Goal: Transaction & Acquisition: Purchase product/service

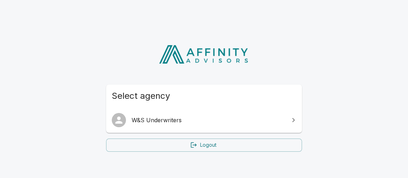
click at [201, 124] on link "W&S Underwriters" at bounding box center [204, 120] width 196 height 20
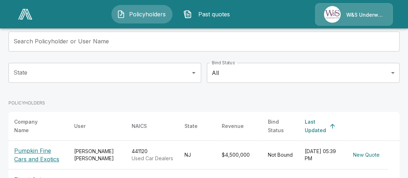
scroll to position [112, 0]
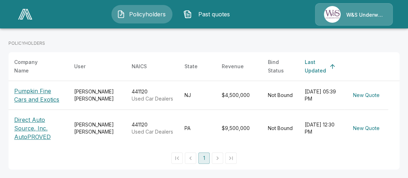
click at [27, 135] on p "Direct Auto Source, Inc. AutoPROVED" at bounding box center [38, 128] width 49 height 26
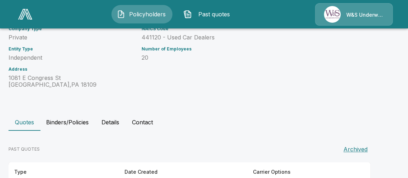
scroll to position [153, 0]
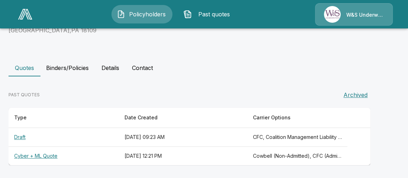
click at [54, 155] on th "Cyber + ML Quote" at bounding box center [64, 156] width 110 height 19
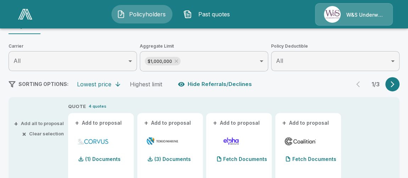
scroll to position [32, 0]
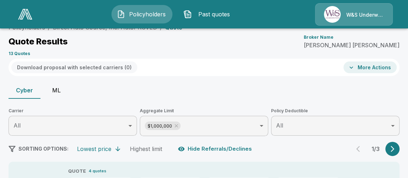
click at [54, 90] on button "ML" at bounding box center [56, 90] width 32 height 17
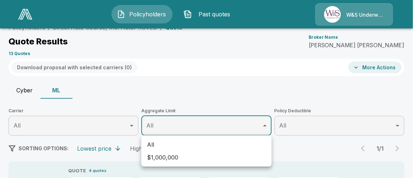
click at [241, 74] on div at bounding box center [206, 89] width 413 height 178
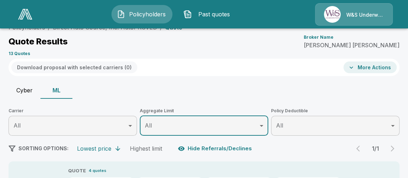
click at [207, 12] on span "Past quotes" at bounding box center [214, 14] width 39 height 9
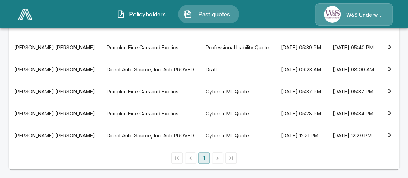
scroll to position [161, 0]
click at [101, 64] on th "Direct Auto Source, Inc. AutoPROVED" at bounding box center [150, 70] width 99 height 22
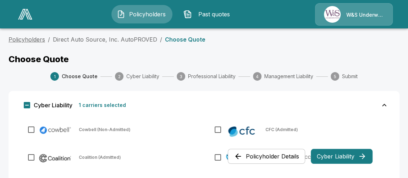
click at [30, 39] on link "Policyholders" at bounding box center [27, 39] width 37 height 7
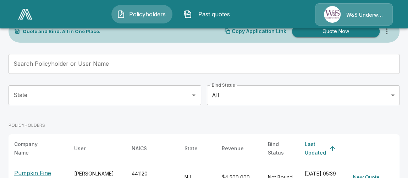
scroll to position [96, 0]
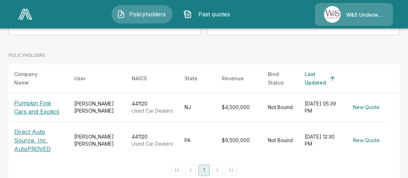
click at [38, 141] on p "Direct Auto Source, Inc. AutoPROVED" at bounding box center [38, 140] width 49 height 26
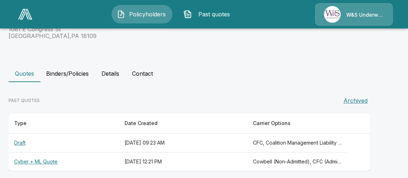
scroll to position [153, 0]
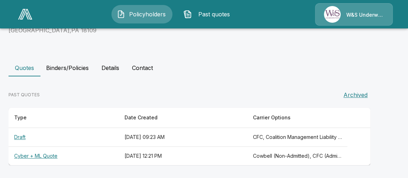
click at [20, 134] on th "Draft" at bounding box center [64, 137] width 110 height 19
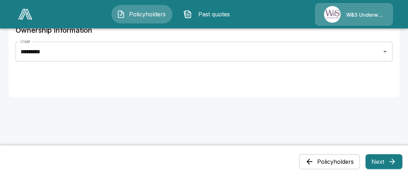
scroll to position [441, 0]
click at [386, 163] on button "Next" at bounding box center [383, 161] width 37 height 15
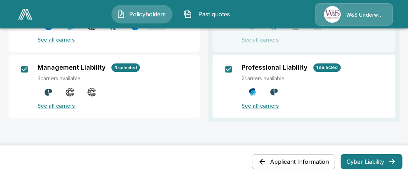
scroll to position [144, 0]
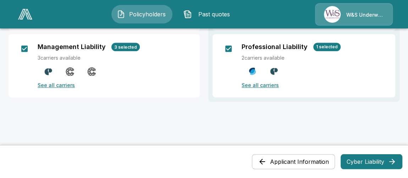
click at [360, 161] on button "Cyber Liability" at bounding box center [372, 161] width 62 height 15
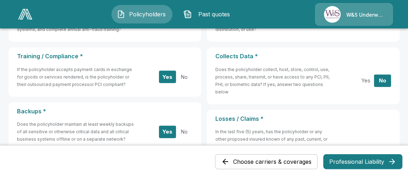
scroll to position [0, 0]
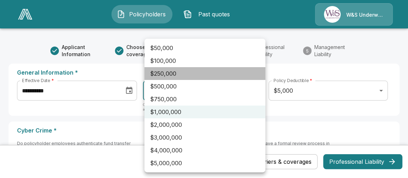
click at [198, 73] on li "$250,000" at bounding box center [204, 73] width 121 height 13
type input "******"
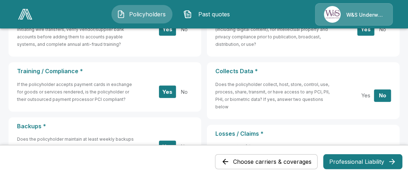
scroll to position [226, 0]
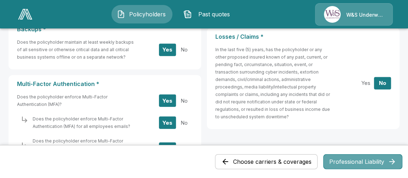
click at [366, 163] on button "Professional Liability" at bounding box center [362, 161] width 79 height 15
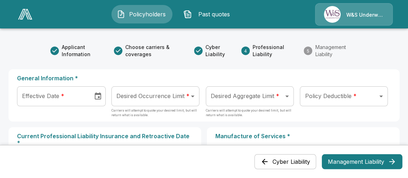
type input "**********"
click at [84, 100] on input "**********" at bounding box center [52, 96] width 71 height 20
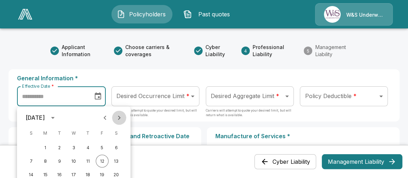
click at [118, 118] on icon "Next month" at bounding box center [119, 117] width 9 height 9
click at [72, 147] on button "1" at bounding box center [73, 147] width 13 height 13
type input "**********"
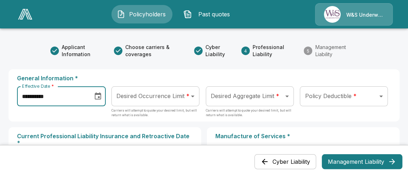
click at [193, 96] on body "**********" at bounding box center [204, 155] width 408 height 310
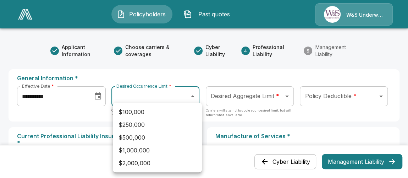
click at [175, 125] on li "$250,000" at bounding box center [157, 124] width 89 height 13
type input "******"
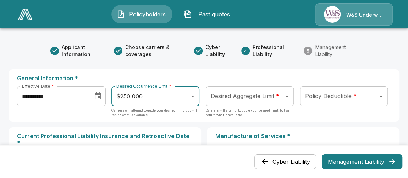
click at [289, 98] on body "**********" at bounding box center [204, 155] width 408 height 310
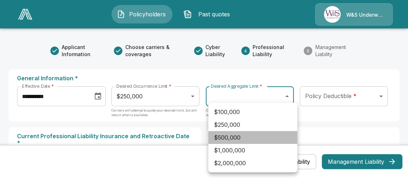
click at [271, 137] on li "$500,000" at bounding box center [252, 137] width 89 height 13
type input "******"
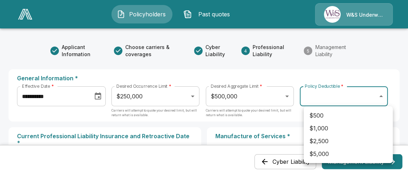
click at [385, 95] on body "**********" at bounding box center [204, 155] width 408 height 310
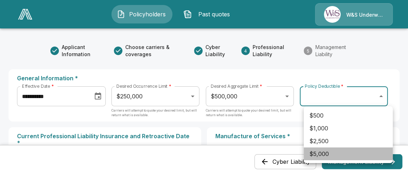
click at [371, 149] on li "$5,000" at bounding box center [348, 153] width 89 height 13
type input "****"
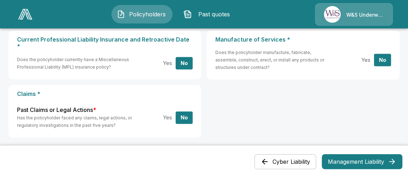
scroll to position [126, 0]
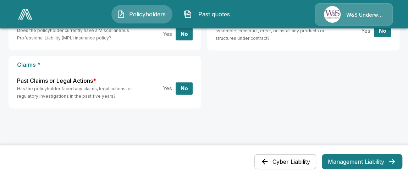
click at [370, 162] on button "Management Liability" at bounding box center [362, 161] width 81 height 15
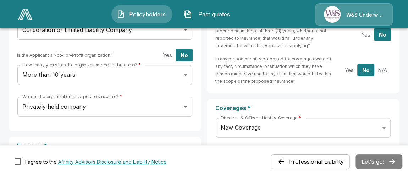
scroll to position [0, 0]
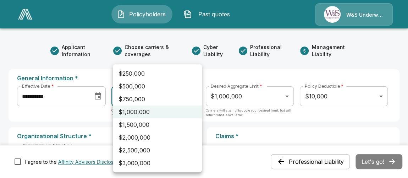
click at [180, 76] on li "$250,000" at bounding box center [157, 73] width 89 height 13
type input "******"
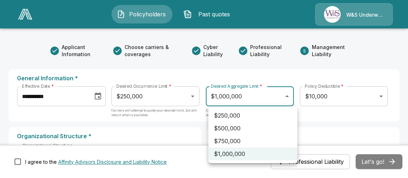
click at [277, 125] on li "$500,000" at bounding box center [252, 128] width 89 height 13
type input "******"
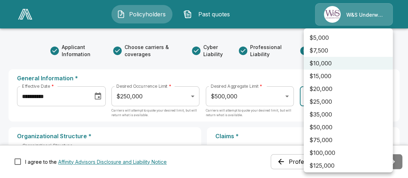
click at [356, 42] on li "$5,000" at bounding box center [348, 37] width 89 height 13
type input "****"
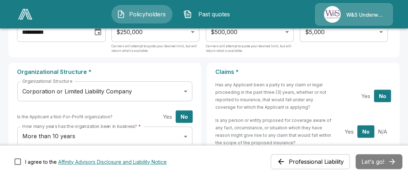
scroll to position [96, 0]
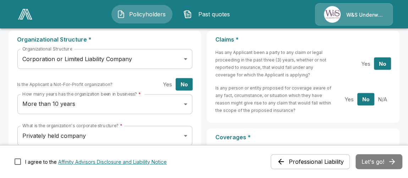
click at [166, 84] on button "Yes" at bounding box center [167, 84] width 17 height 12
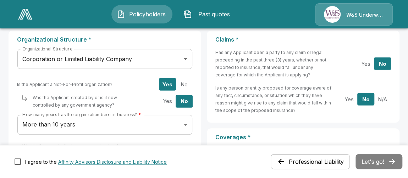
click at [183, 84] on button "No" at bounding box center [184, 84] width 17 height 12
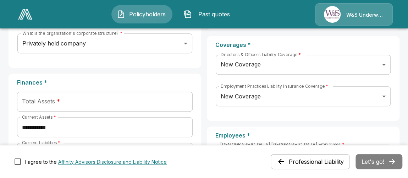
scroll to position [226, 0]
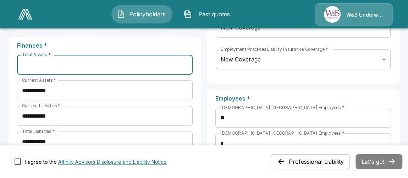
click at [70, 69] on input "Total Assets *" at bounding box center [105, 65] width 176 height 20
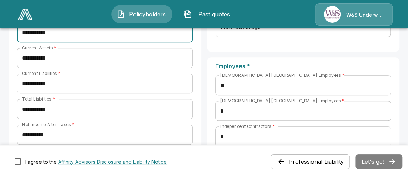
scroll to position [354, 0]
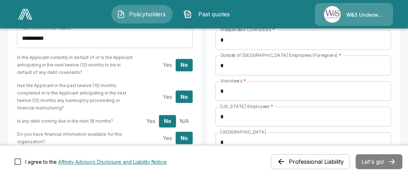
type input "**********"
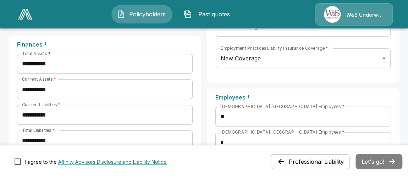
scroll to position [330, 0]
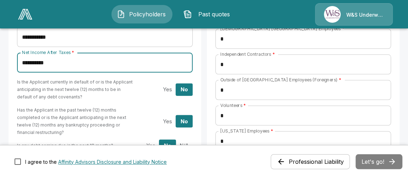
type button "Yes"
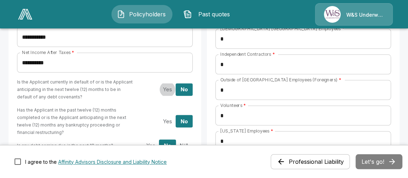
type button "No"
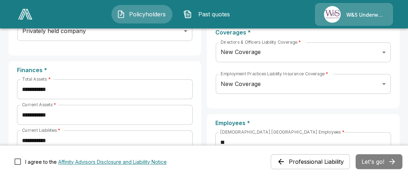
scroll to position [298, 0]
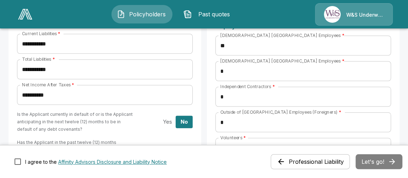
click at [368, 160] on div "Professional Liability Let's go!" at bounding box center [337, 161] width 132 height 15
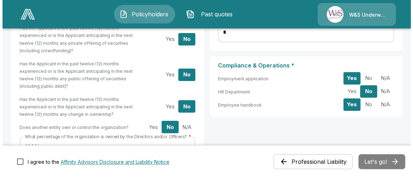
scroll to position [685, 0]
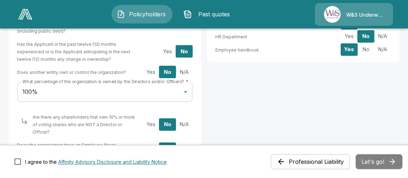
click at [74, 161] on button "Affinity Advisors Disclosure and Liability Notice" at bounding box center [112, 161] width 109 height 7
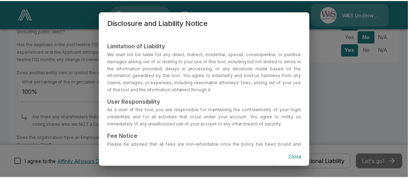
scroll to position [163, 0]
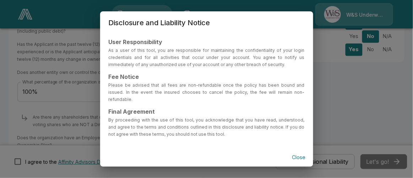
click at [295, 155] on button "Close" at bounding box center [298, 157] width 23 height 13
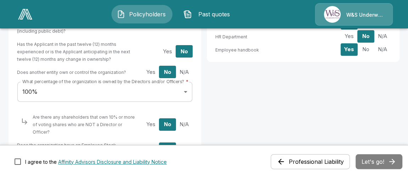
click at [372, 161] on div "Professional Liability Let's go!" at bounding box center [337, 161] width 132 height 15
click at [330, 164] on button "Professional Liability" at bounding box center [310, 161] width 79 height 15
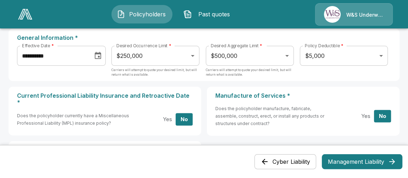
scroll to position [0, 0]
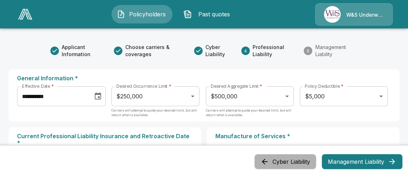
click at [286, 162] on button "Cyber Liability" at bounding box center [285, 161] width 62 height 15
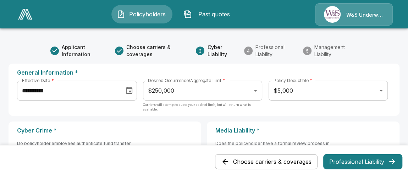
click at [368, 165] on button "Professional Liability" at bounding box center [362, 161] width 79 height 15
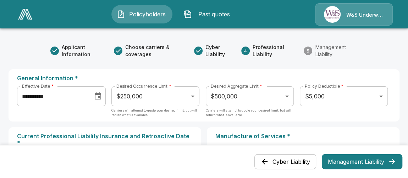
click at [368, 165] on button "Management Liability" at bounding box center [362, 161] width 81 height 15
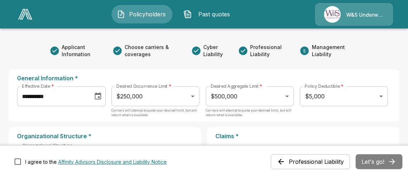
click at [367, 165] on div "Professional Liability Let's go!" at bounding box center [337, 161] width 132 height 15
click at [142, 54] on span "Choose carriers & coverages" at bounding box center [156, 51] width 62 height 14
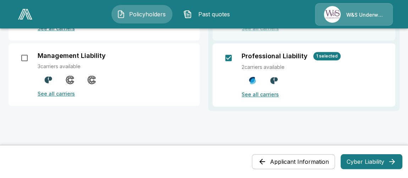
scroll to position [123, 0]
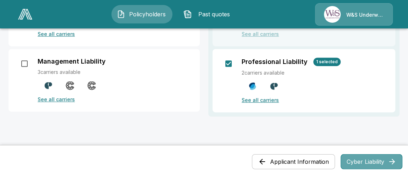
click at [372, 160] on button "Cyber Liability" at bounding box center [372, 161] width 62 height 15
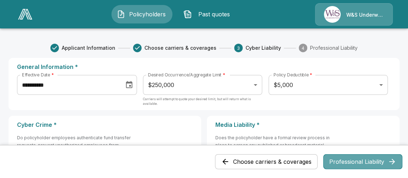
click at [372, 160] on button "Professional Liability" at bounding box center [362, 161] width 79 height 15
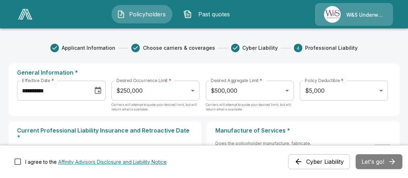
click at [93, 48] on span "Applicant Information" at bounding box center [89, 47] width 54 height 7
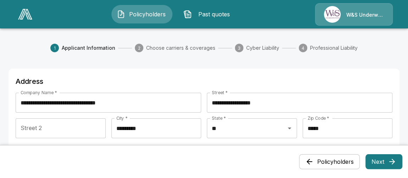
click at [158, 46] on span "Choose carriers & coverages" at bounding box center [180, 47] width 69 height 7
click at [392, 164] on button "Next" at bounding box center [383, 161] width 37 height 15
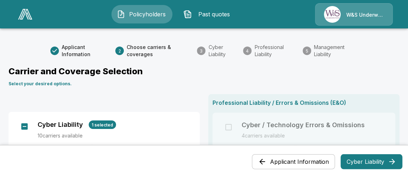
scroll to position [96, 0]
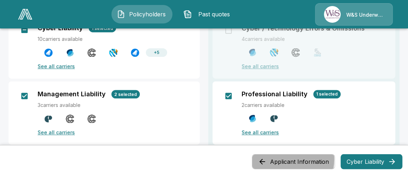
click at [282, 159] on button "Applicant Information" at bounding box center [293, 161] width 83 height 15
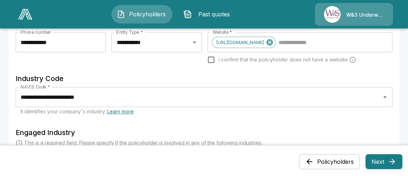
scroll to position [161, 0]
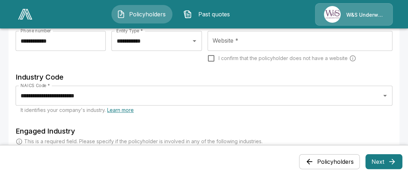
click at [229, 43] on input "Website *" at bounding box center [300, 40] width 178 height 13
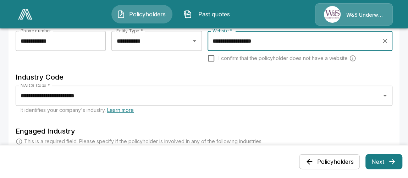
type input "**********"
click at [254, 69] on div "Website * Website * I confirm that the policyholder does not have a website" at bounding box center [300, 51] width 185 height 40
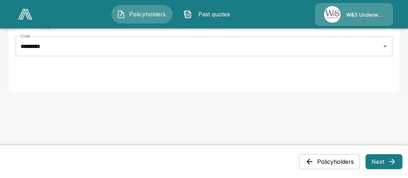
scroll to position [441, 0]
click at [392, 164] on button "Next" at bounding box center [383, 161] width 37 height 15
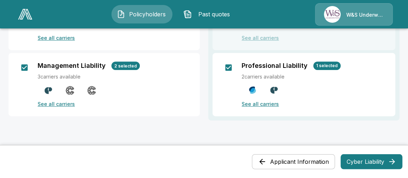
scroll to position [129, 0]
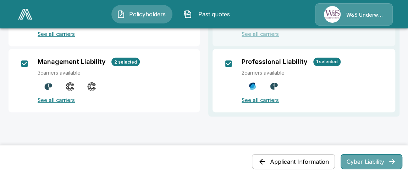
click at [371, 163] on button "Cyber Liability" at bounding box center [372, 161] width 62 height 15
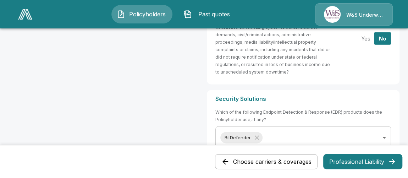
scroll to position [469, 0]
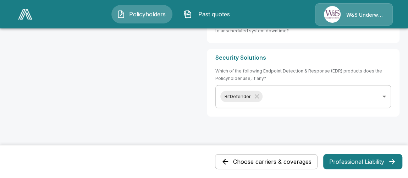
click at [364, 164] on button "Professional Liability" at bounding box center [362, 161] width 79 height 15
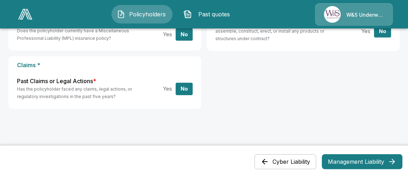
scroll to position [126, 0]
click at [168, 83] on button "Yes" at bounding box center [167, 88] width 17 height 12
click at [184, 82] on button "No" at bounding box center [184, 88] width 17 height 12
click at [359, 163] on button "Management Liability" at bounding box center [362, 161] width 81 height 15
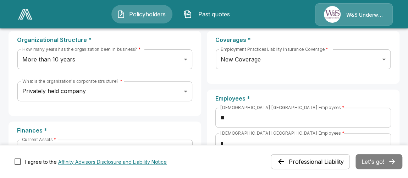
scroll to position [161, 0]
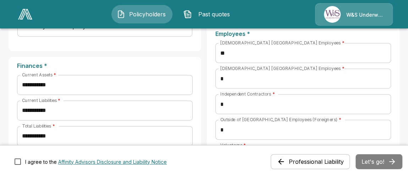
click at [375, 162] on div "Professional Liability Let's go!" at bounding box center [337, 161] width 132 height 15
